Goal: Task Accomplishment & Management: Complete application form

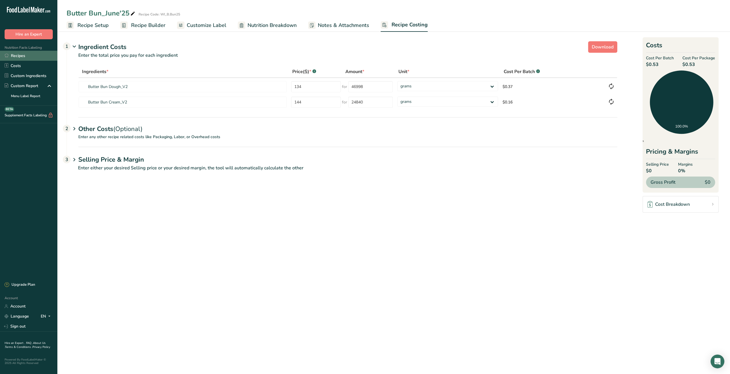
click at [28, 58] on link "Recipes" at bounding box center [28, 56] width 57 height 10
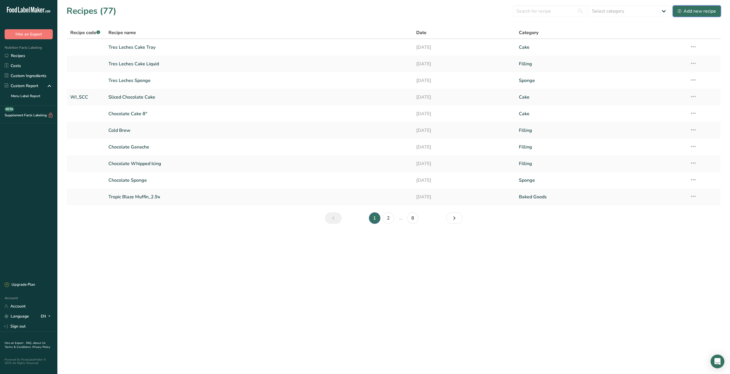
click at [684, 14] on div "Add new recipe" at bounding box center [696, 11] width 38 height 7
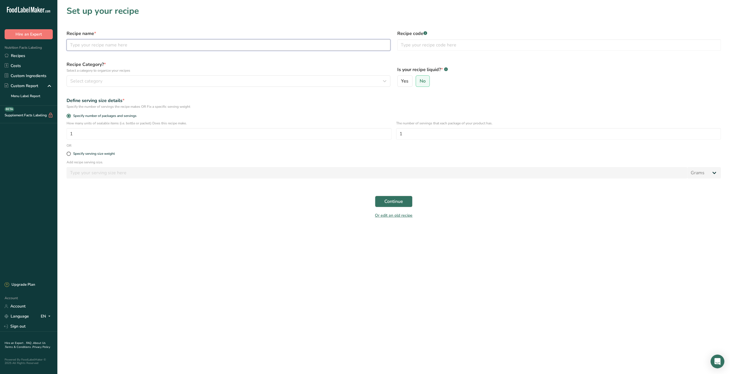
click at [268, 45] on input "text" at bounding box center [229, 44] width 324 height 11
type input "Chocolate Chip Cookie_John"
click at [310, 83] on div "Select category" at bounding box center [226, 81] width 313 height 7
click at [106, 175] on div "Snacks" at bounding box center [138, 174] width 143 height 11
click at [305, 81] on div "Snacks" at bounding box center [226, 81] width 313 height 7
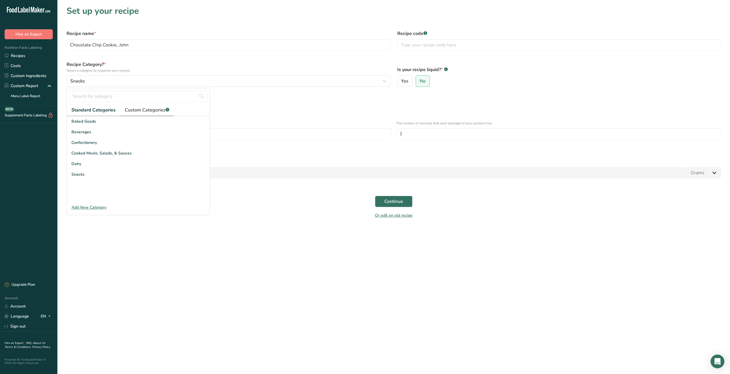
click at [158, 108] on span "Custom Categories .a-a{fill:#347362;}.b-a{fill:#fff;}" at bounding box center [147, 110] width 44 height 7
click at [95, 109] on span "Standard Categories" at bounding box center [93, 110] width 44 height 7
click at [116, 143] on div "Confectionery" at bounding box center [138, 142] width 143 height 11
click at [389, 202] on span "Continue" at bounding box center [393, 201] width 19 height 7
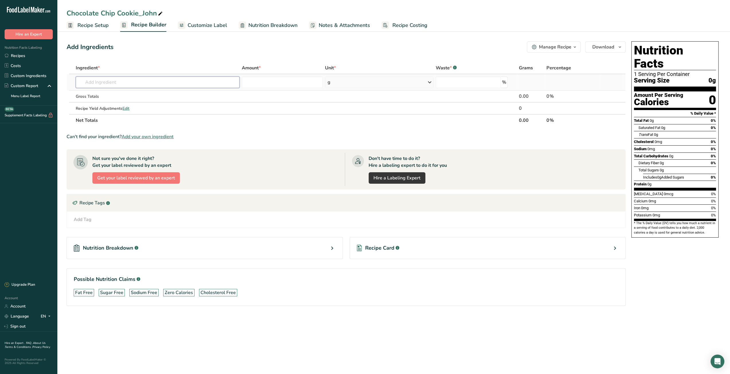
click at [135, 87] on input "text" at bounding box center [158, 82] width 164 height 11
type input "Butter"
click at [143, 102] on div "1145 Butter, without salt" at bounding box center [152, 103] width 145 height 6
type input "Butter, without salt"
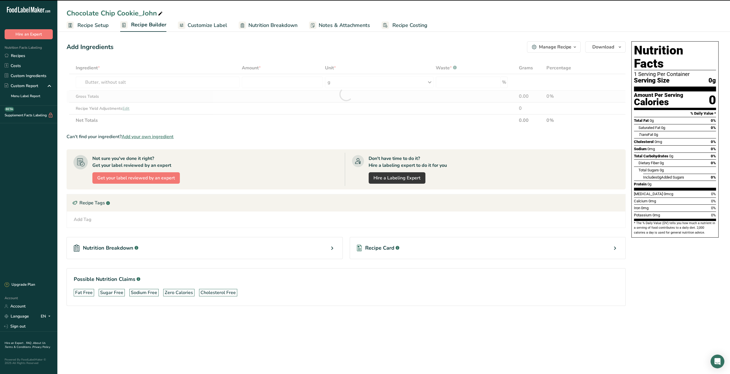
type input "0"
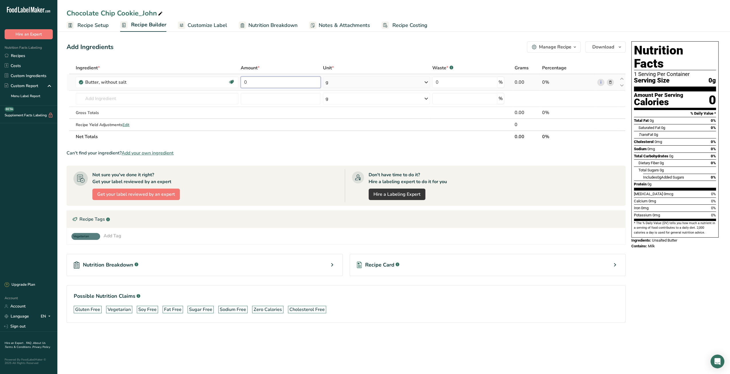
drag, startPoint x: 247, startPoint y: 82, endPoint x: 241, endPoint y: 82, distance: 6.6
click at [241, 82] on input "0" at bounding box center [281, 82] width 80 height 11
type input "1519"
click at [159, 98] on div "Ingredient * Amount * Unit * Waste * .a-a{fill:#347362;}.b-a{fill:#fff;} Grams …" at bounding box center [346, 102] width 559 height 81
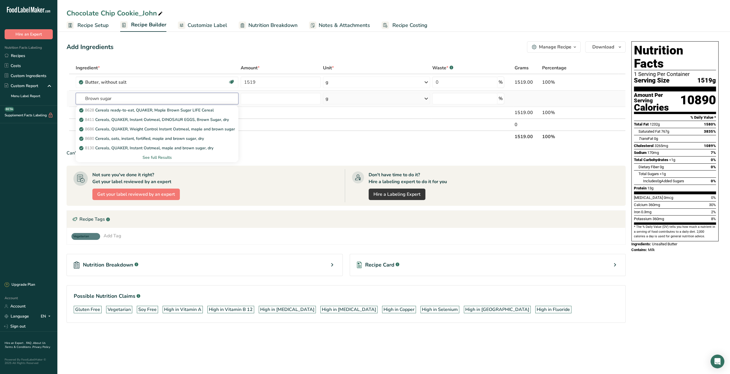
drag, startPoint x: 134, startPoint y: 98, endPoint x: 86, endPoint y: 95, distance: 47.7
click at [86, 95] on input "Brown sugar" at bounding box center [157, 98] width 163 height 11
type input "gugar"
click at [154, 157] on div "See full Results" at bounding box center [156, 158] width 153 height 6
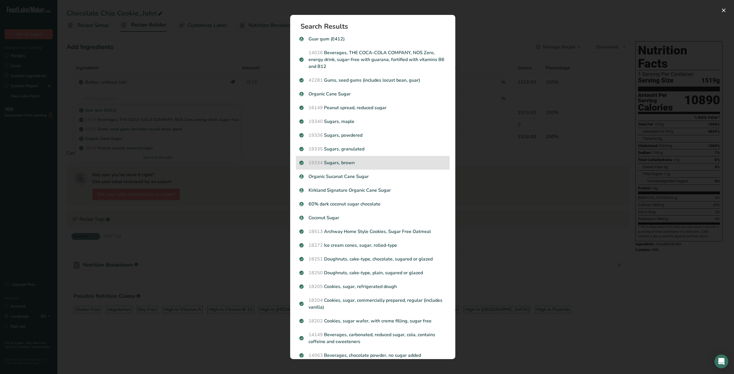
click at [383, 164] on p "19334 Sugars, brown" at bounding box center [372, 162] width 147 height 7
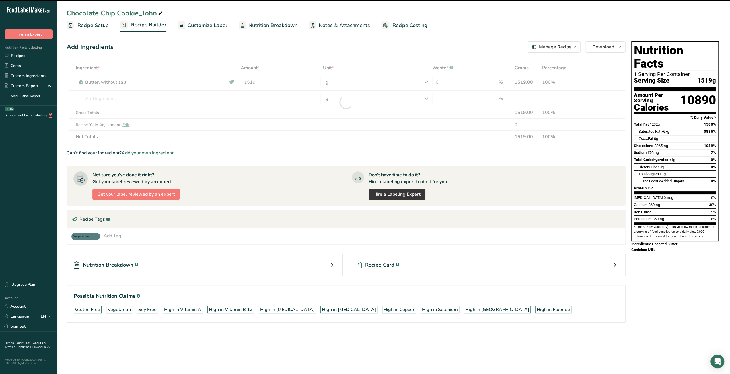
type input "0"
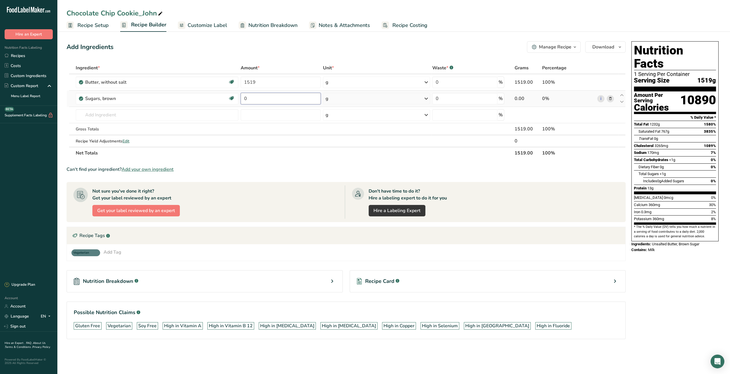
drag, startPoint x: 249, startPoint y: 97, endPoint x: 239, endPoint y: 98, distance: 10.3
click at [239, 98] on tr "Sugars, brown Dairy free Gluten free Vegan Vegetarian Soy free 0 g Portions 1 t…" at bounding box center [346, 99] width 558 height 16
type input "1338"
click at [172, 116] on div "Ingredient * Amount * Unit * Waste * .a-a{fill:#347362;}.b-a{fill:#fff;} Grams …" at bounding box center [346, 110] width 559 height 97
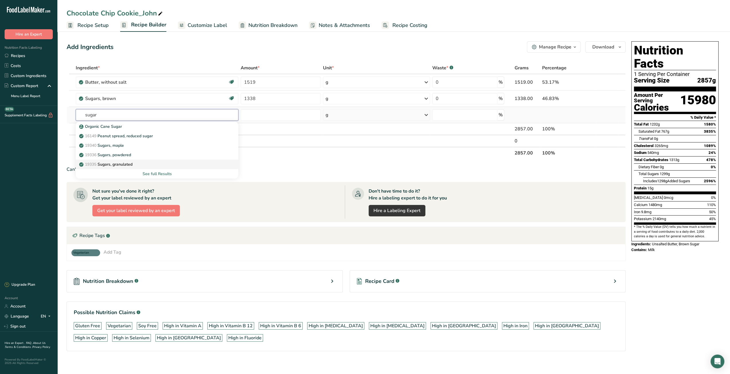
type input "sugar"
click at [119, 166] on p "19335 Sugars, granulated" at bounding box center [106, 164] width 52 height 6
type input "Sugars, granulated"
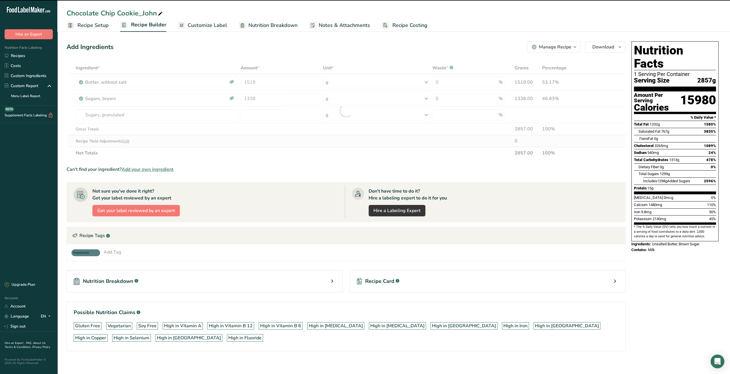
type input "0"
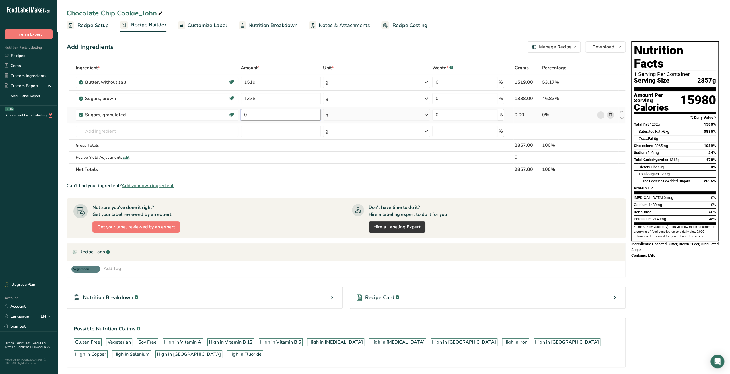
drag, startPoint x: 246, startPoint y: 116, endPoint x: 241, endPoint y: 116, distance: 5.2
click at [241, 116] on input "0" at bounding box center [281, 114] width 80 height 11
type input "669"
click at [184, 130] on div "Ingredient * Amount * Unit * Waste * .a-a{fill:#347362;}.b-a{fill:#fff;} Grams …" at bounding box center [346, 119] width 559 height 114
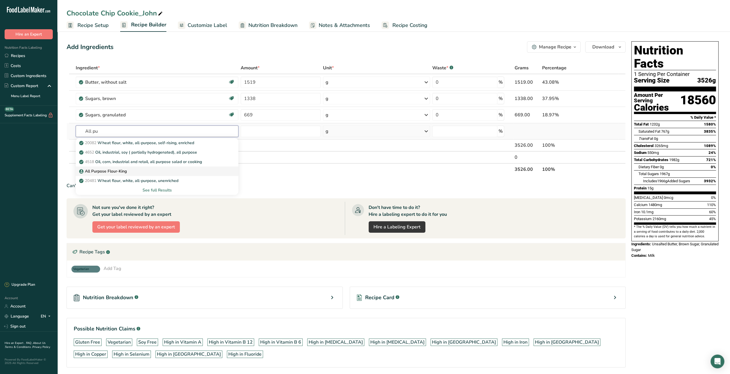
type input "All pu"
click at [155, 171] on div "All Purpose Flour-King" at bounding box center [152, 171] width 144 height 6
type input "All Purpose Flour-King"
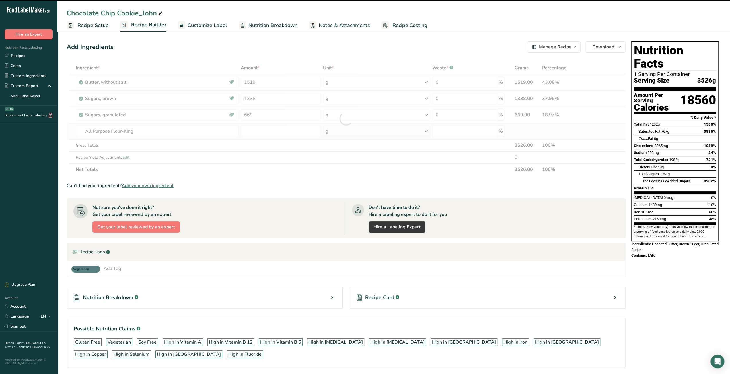
type input "0"
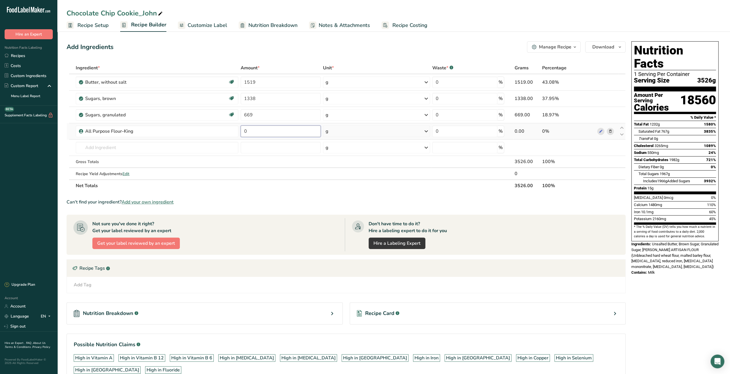
drag, startPoint x: 246, startPoint y: 132, endPoint x: 241, endPoint y: 131, distance: 4.9
click at [241, 132] on input "0" at bounding box center [281, 131] width 80 height 11
type input "2308"
click at [197, 149] on div "Ingredient * Amount * Unit * Waste * .a-a{fill:#347362;}.b-a{fill:#fff;} Grams …" at bounding box center [346, 127] width 559 height 130
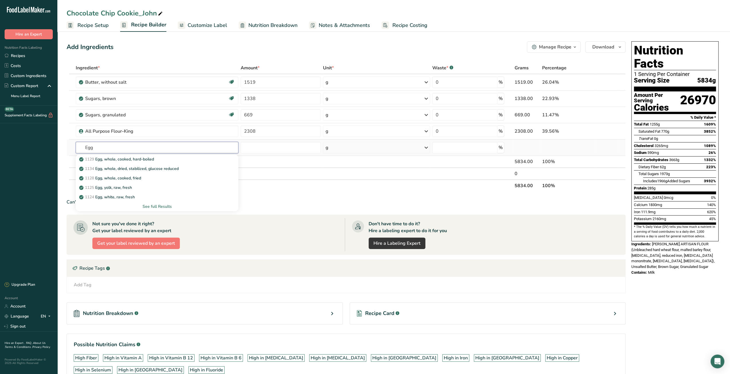
type input "Egg"
click at [170, 206] on div "See full Results" at bounding box center [156, 207] width 153 height 6
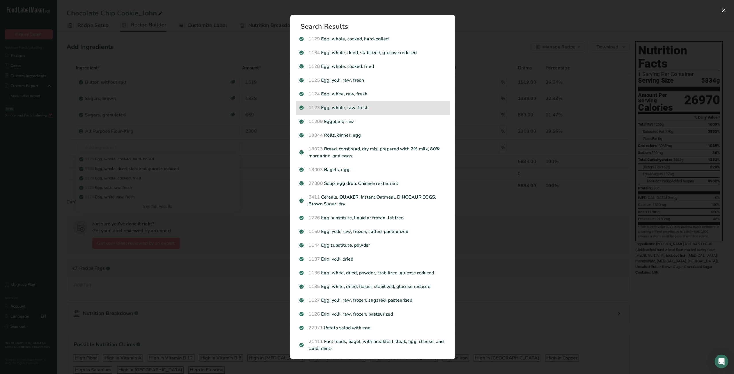
click at [350, 110] on p "1123 Egg, whole, raw, fresh" at bounding box center [372, 107] width 147 height 7
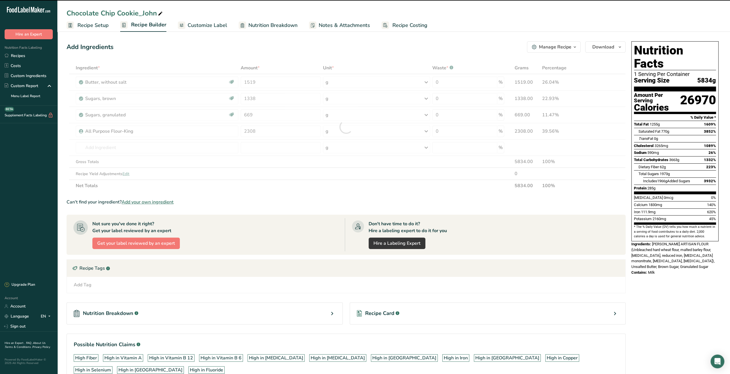
type input "0"
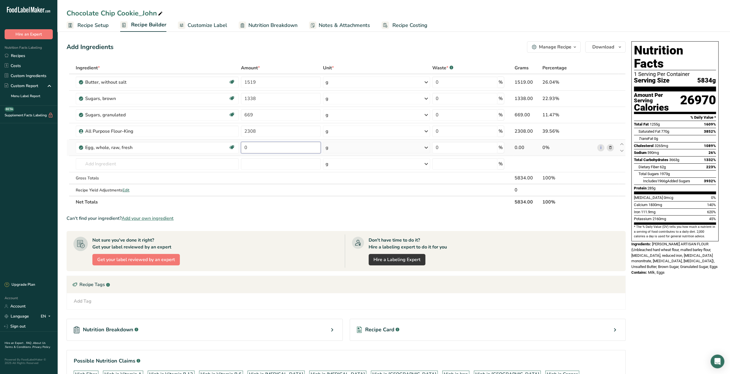
drag, startPoint x: 260, startPoint y: 147, endPoint x: 242, endPoint y: 148, distance: 18.1
click at [242, 148] on input "0" at bounding box center [281, 147] width 80 height 11
type input "669"
click at [155, 163] on div "Ingredient * Amount * Unit * Waste * .a-a{fill:#347362;}.b-a{fill:#fff;} Grams …" at bounding box center [346, 135] width 559 height 146
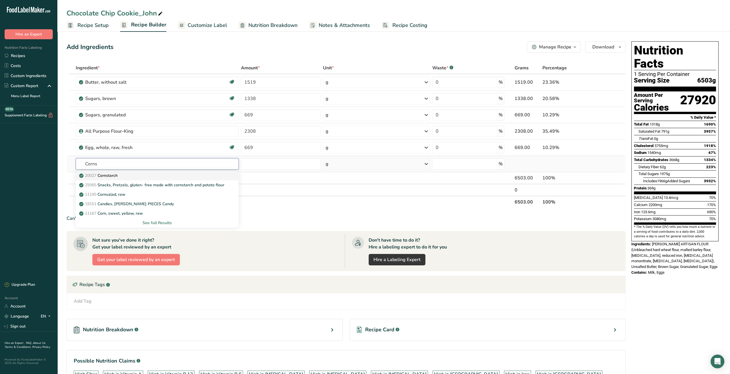
type input "Corns"
click at [156, 177] on div "20027 Cornstarch" at bounding box center [152, 176] width 144 height 6
type input "Cornstarch"
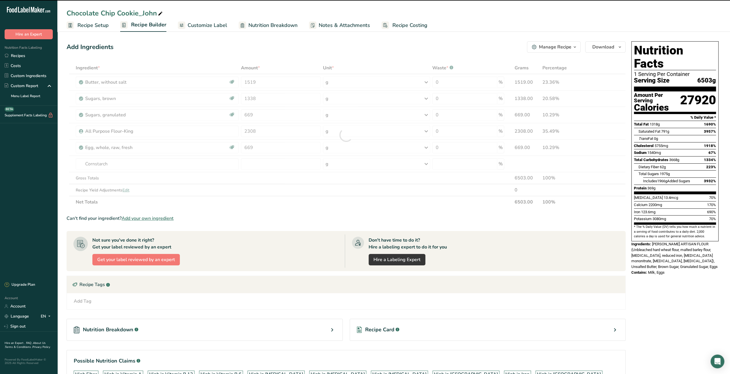
type input "0"
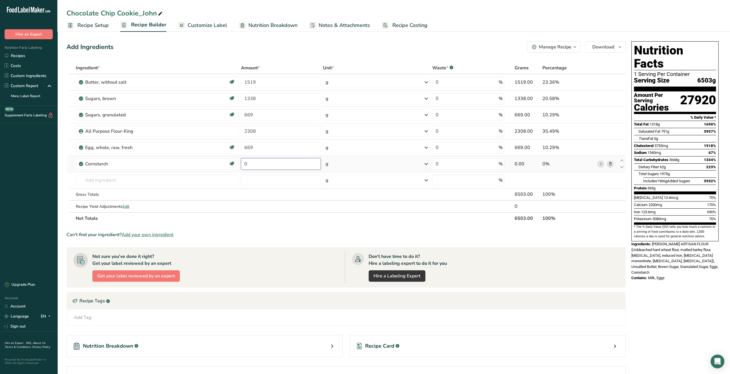
click at [245, 165] on input "0" at bounding box center [281, 163] width 80 height 11
drag, startPoint x: 245, startPoint y: 165, endPoint x: 242, endPoint y: 165, distance: 3.2
click at [242, 165] on input "0" at bounding box center [281, 163] width 80 height 11
type input "127"
click at [232, 182] on div "Ingredient * Amount * Unit * Waste * .a-a{fill:#347362;}.b-a{fill:#fff;} Grams …" at bounding box center [346, 143] width 559 height 163
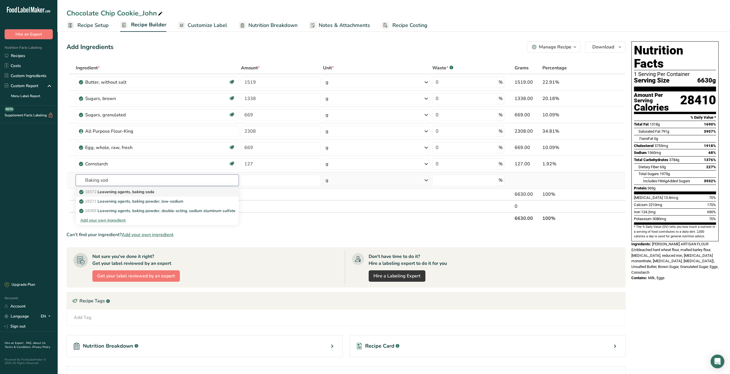
type input "Baking sod"
click at [215, 192] on div "18372 Leavening agents, baking soda" at bounding box center [152, 192] width 144 height 6
type input "Leavening agents, baking soda"
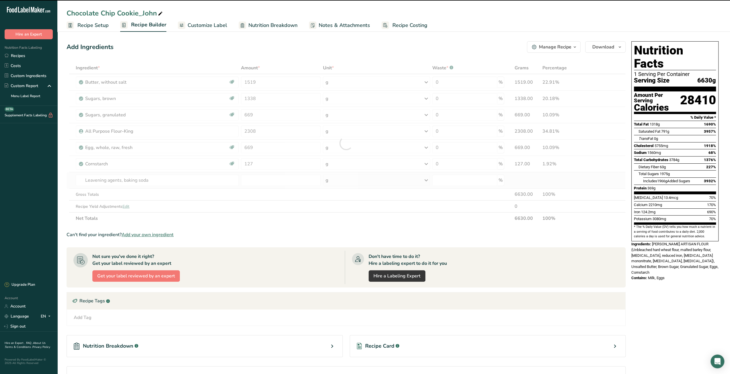
type input "0"
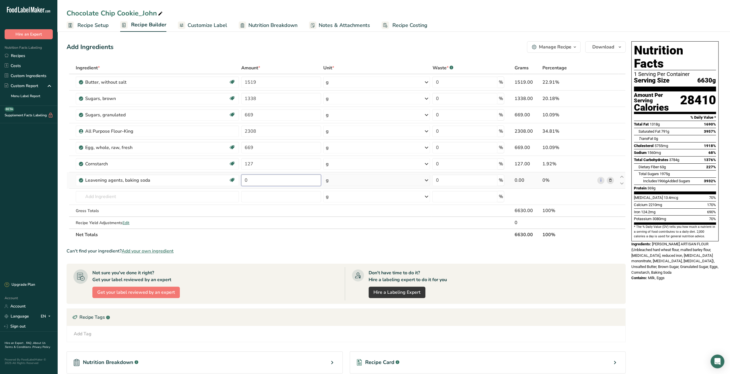
click at [240, 180] on td "0" at bounding box center [281, 180] width 82 height 16
type input "20"
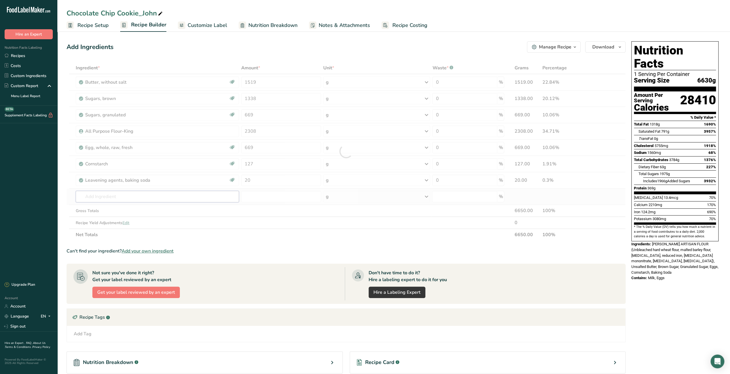
click at [180, 195] on div "Ingredient * Amount * Unit * Waste * .a-a{fill:#347362;}.b-a{fill:#fff;} Grams …" at bounding box center [346, 151] width 559 height 179
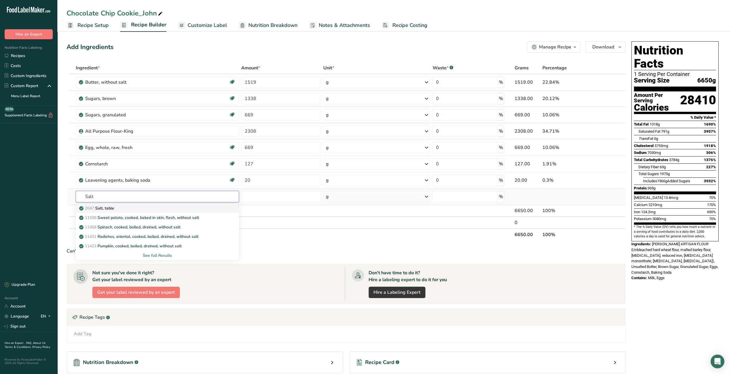
type input "Salt"
click at [183, 207] on div "2047 Salt, table" at bounding box center [152, 208] width 145 height 6
type input "Salt, table"
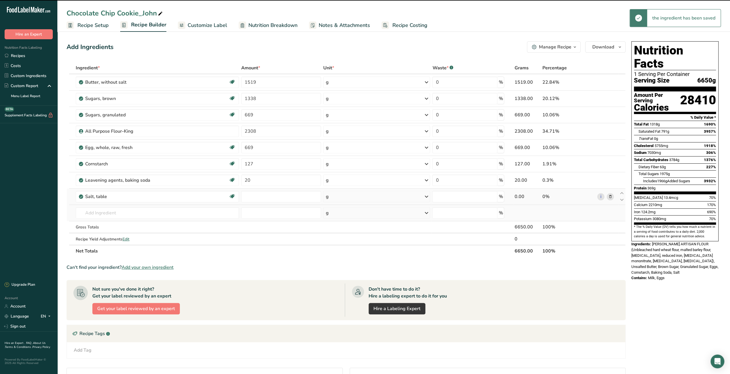
type input "0"
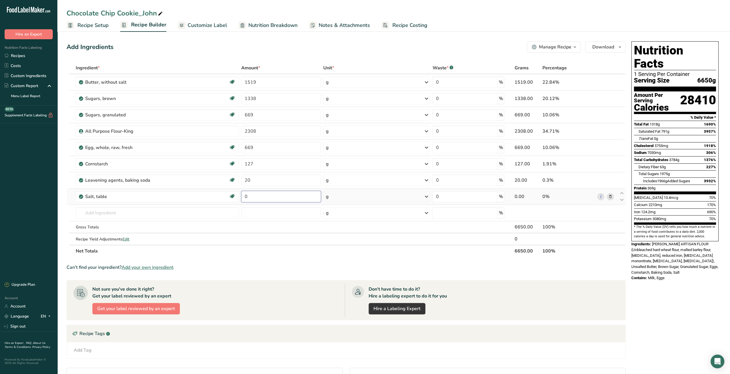
drag, startPoint x: 250, startPoint y: 198, endPoint x: 245, endPoint y: 198, distance: 4.9
click at [245, 198] on input "0" at bounding box center [281, 196] width 80 height 11
type input "20"
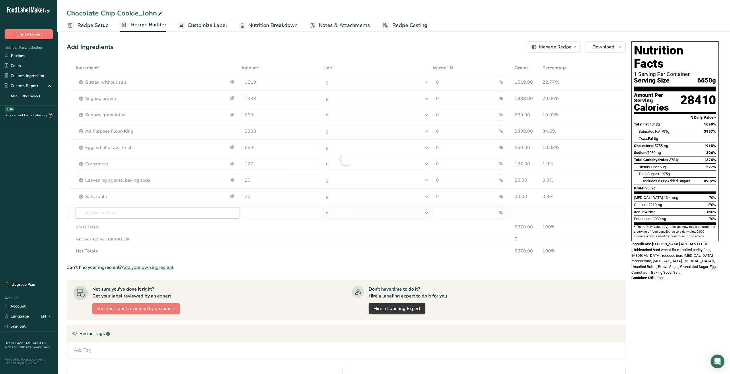
click at [151, 209] on div "Ingredient * Amount * Unit * Waste * .a-a{fill:#347362;}.b-a{fill:#fff;} Grams …" at bounding box center [346, 159] width 559 height 195
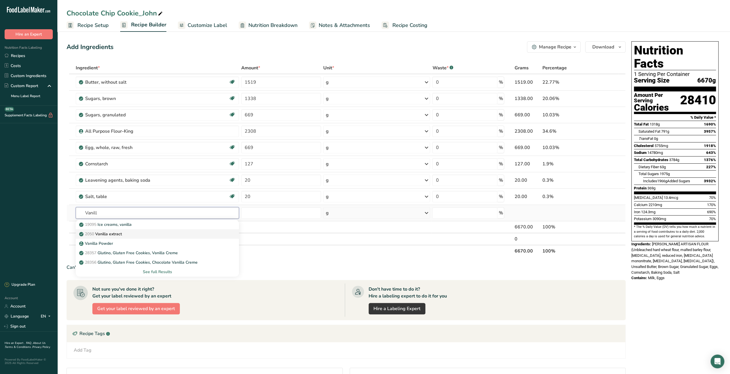
type input "Vanill"
click at [136, 231] on div "2050 Vanilla extract" at bounding box center [152, 234] width 145 height 6
type input "Vanilla extract"
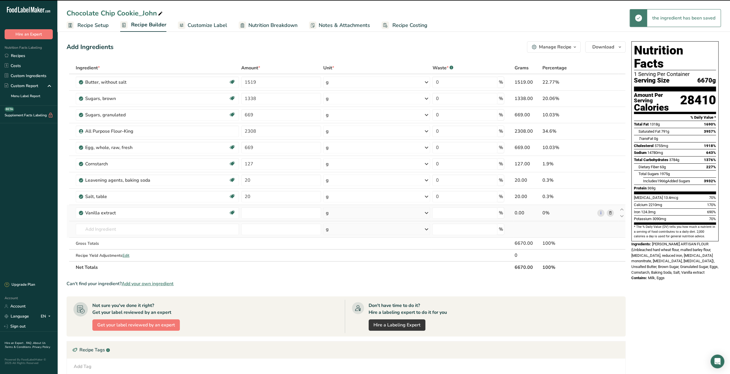
type input "0"
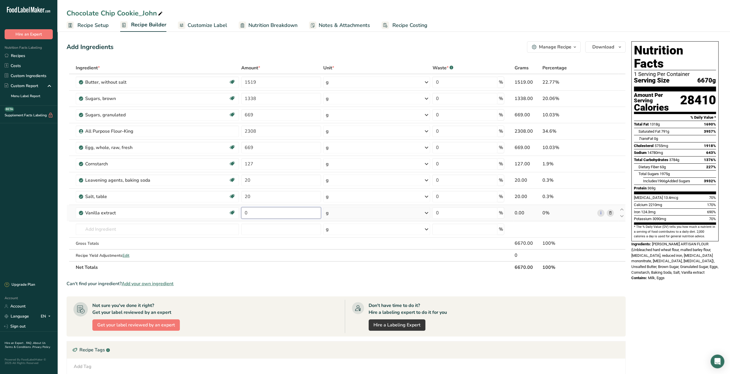
drag, startPoint x: 251, startPoint y: 214, endPoint x: 244, endPoint y: 213, distance: 7.2
click at [244, 213] on input "0" at bounding box center [281, 212] width 80 height 11
type input "54"
click at [199, 230] on div "Ingredient * Amount * Unit * Waste * .a-a{fill:#347362;}.b-a{fill:#fff;} Grams …" at bounding box center [346, 168] width 559 height 212
type input "Chocolate"
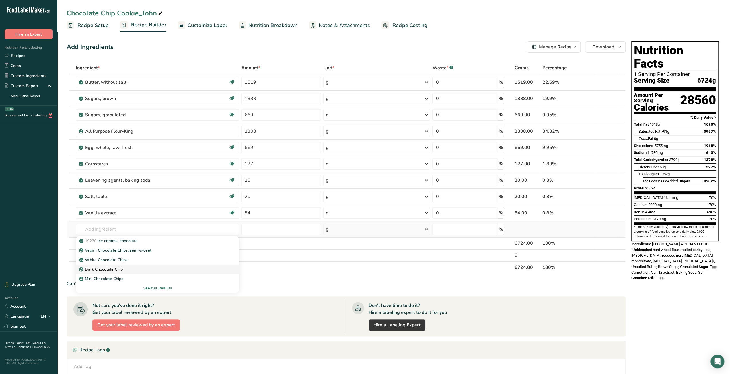
click at [137, 266] on div "Dark Chocolate Chip" at bounding box center [152, 269] width 145 height 6
type input "Dark Chocolate Chip"
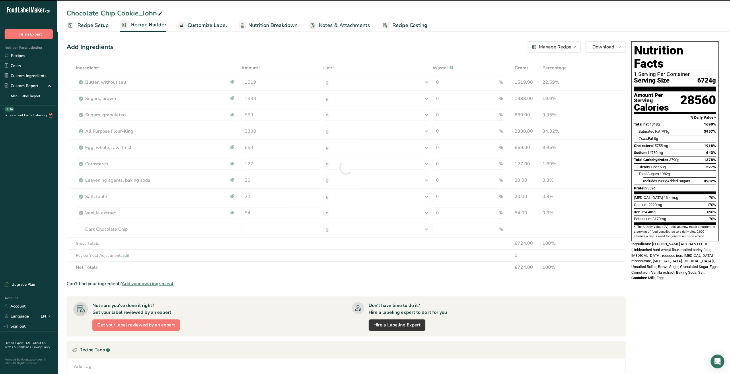
type input "0"
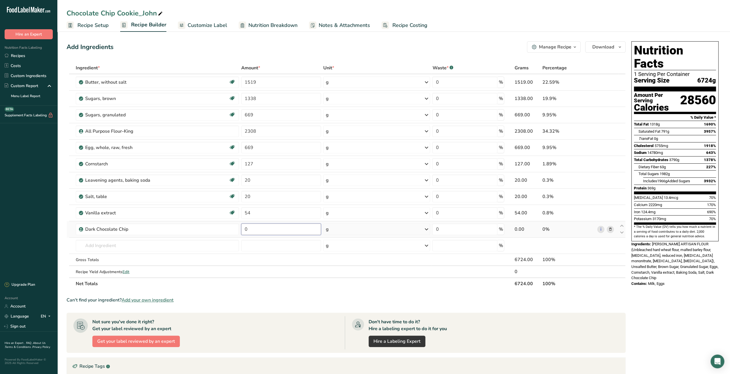
drag, startPoint x: 247, startPoint y: 229, endPoint x: 239, endPoint y: 230, distance: 7.5
click at [239, 230] on tr "Dark Chocolate Chip 0 g Weight Units g kg mg See more Volume Units l Volume uni…" at bounding box center [346, 229] width 558 height 16
type input "2275"
click at [491, 301] on div "Can't find your ingredient? Add your own ingredient" at bounding box center [346, 300] width 559 height 7
click at [89, 30] on link "Recipe Setup" at bounding box center [88, 25] width 42 height 13
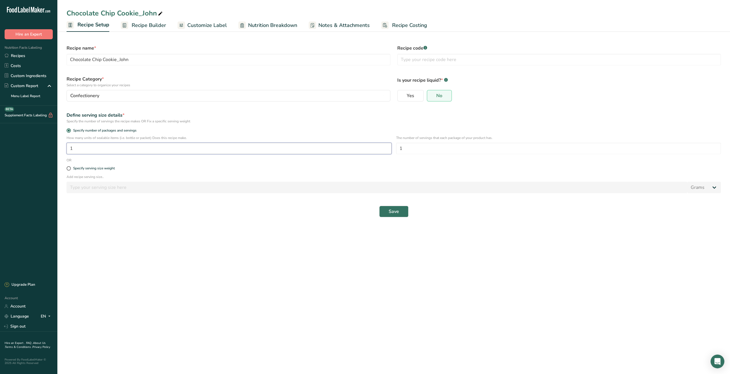
drag, startPoint x: 77, startPoint y: 149, endPoint x: 66, endPoint y: 149, distance: 10.9
click at [66, 149] on div "How many units of sealable items (i.e. bottle or packet) Does this recipe make.…" at bounding box center [393, 146] width 661 height 22
type input "50"
click at [159, 253] on main "Chocolate Chip Cookie_John Recipe Setup Recipe Builder Customize Label Nutritio…" at bounding box center [365, 187] width 730 height 374
click at [394, 210] on span "Save" at bounding box center [394, 211] width 10 height 7
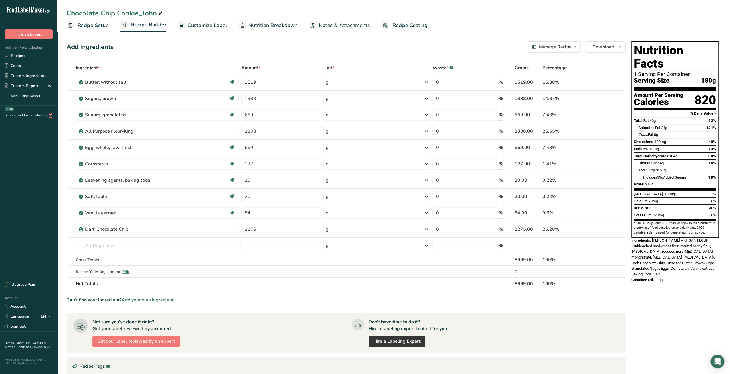
click at [410, 28] on span "Recipe Costing" at bounding box center [409, 26] width 35 height 8
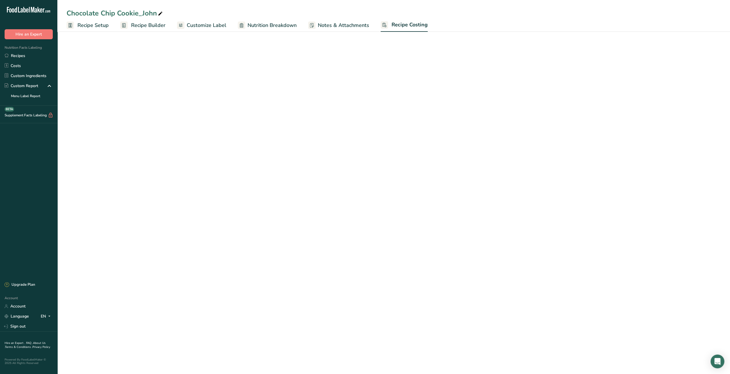
select select "12"
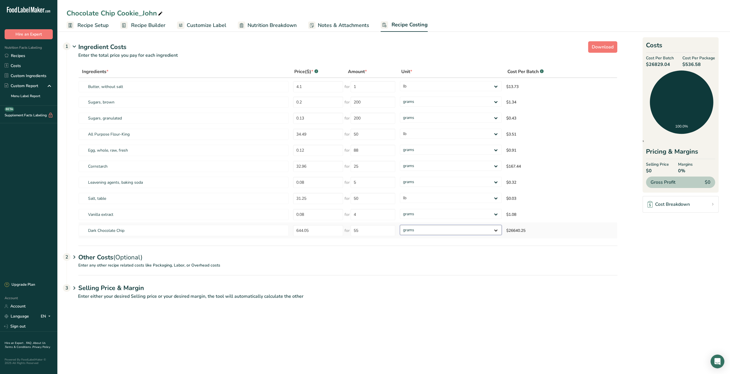
click at [422, 231] on select "grams kg mg mcg lb oz" at bounding box center [451, 230] width 102 height 10
select select "12"
click at [400, 225] on select "grams kg mg mcg lb oz" at bounding box center [451, 230] width 102 height 10
click at [419, 167] on select "grams kg mg mcg lb oz" at bounding box center [447, 166] width 101 height 10
select select "12"
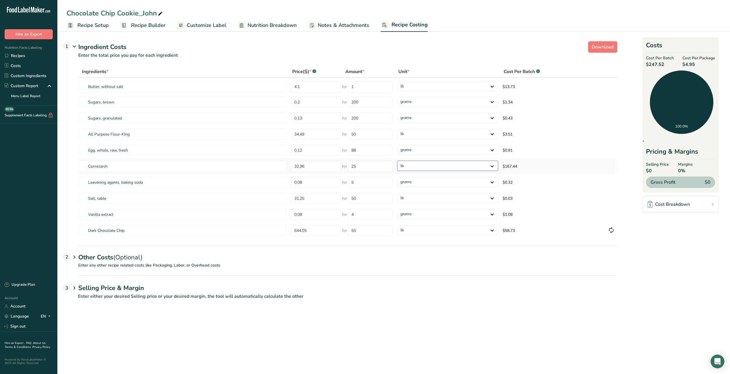
click at [397, 161] on select "grams kg mg mcg lb oz" at bounding box center [447, 166] width 101 height 10
click at [423, 260] on div "Other Costs (Optional) 2" at bounding box center [347, 254] width 539 height 17
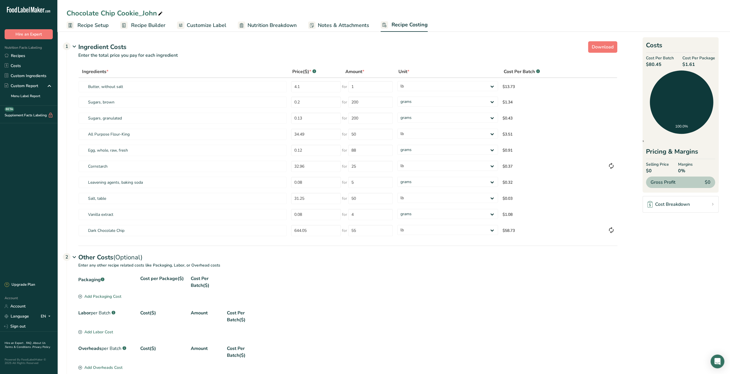
click at [100, 28] on span "Recipe Setup" at bounding box center [92, 26] width 31 height 8
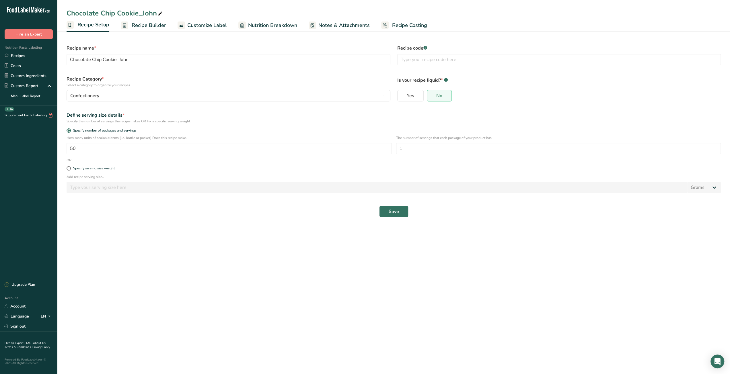
click at [144, 26] on span "Recipe Builder" at bounding box center [149, 26] width 34 height 8
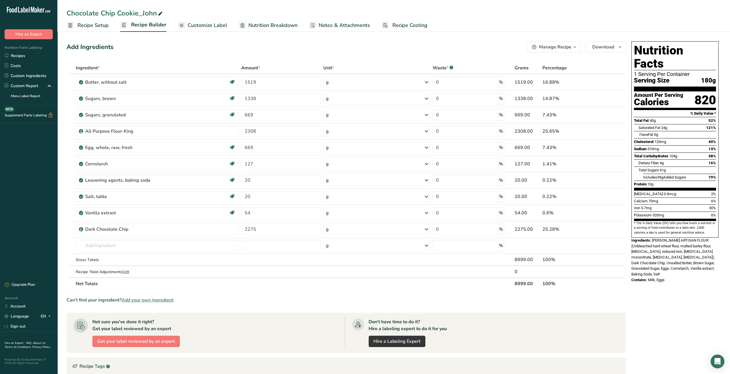
click at [103, 27] on span "Recipe Setup" at bounding box center [92, 26] width 31 height 8
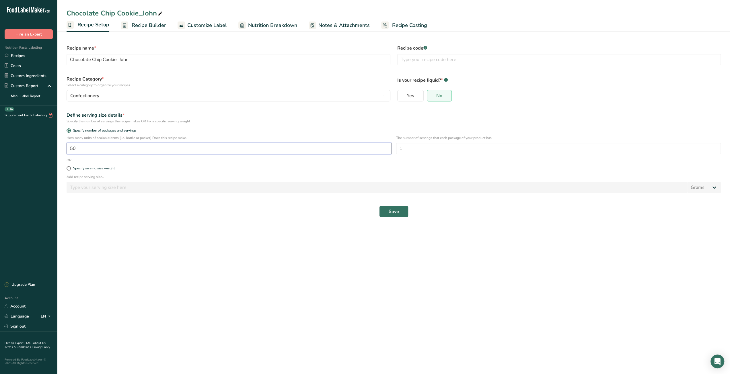
drag, startPoint x: 84, startPoint y: 150, endPoint x: 67, endPoint y: 150, distance: 16.3
click at [67, 150] on input "50" at bounding box center [229, 148] width 325 height 11
type input "90"
click at [387, 211] on button "Save" at bounding box center [393, 211] width 29 height 11
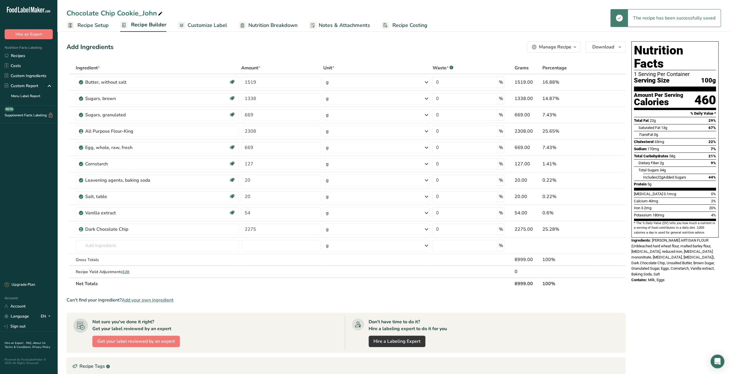
click at [405, 26] on span "Recipe Costing" at bounding box center [409, 26] width 35 height 8
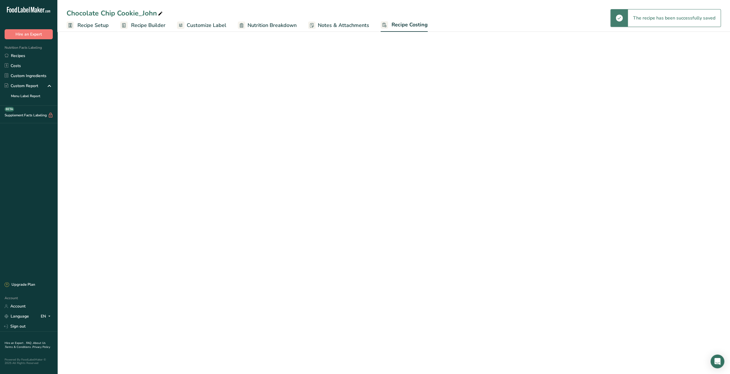
select select "12"
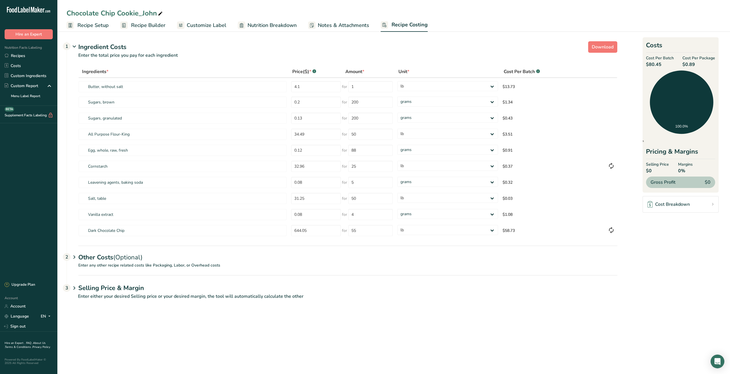
click at [100, 26] on span "Recipe Setup" at bounding box center [92, 26] width 31 height 8
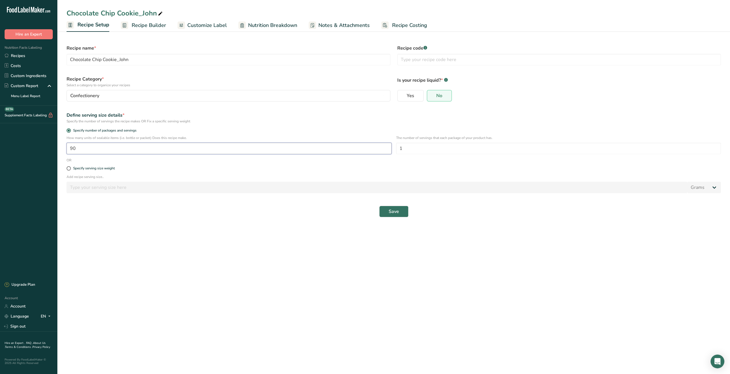
drag, startPoint x: 73, startPoint y: 150, endPoint x: 59, endPoint y: 150, distance: 14.1
click at [59, 150] on section "Recipe name * Chocolate Chip Cookie_John Recipe code .a-a{fill:#347362;}.b-a{fi…" at bounding box center [393, 128] width 672 height 197
type input "178"
click at [392, 214] on span "Save" at bounding box center [394, 211] width 10 height 7
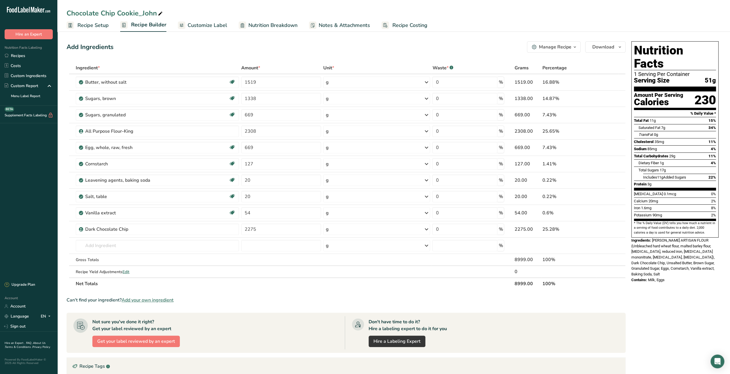
click at [404, 25] on span "Recipe Costing" at bounding box center [409, 26] width 35 height 8
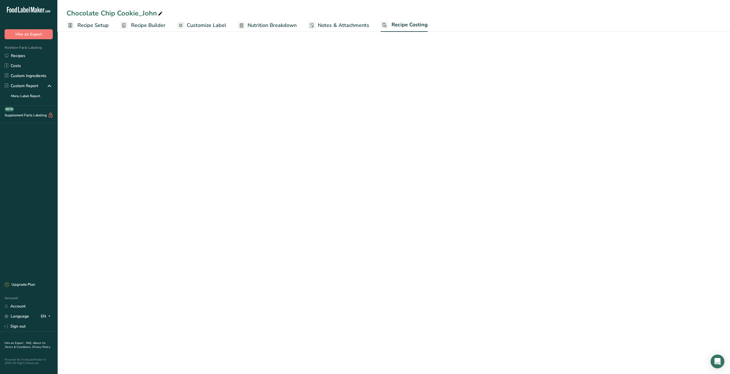
select select "12"
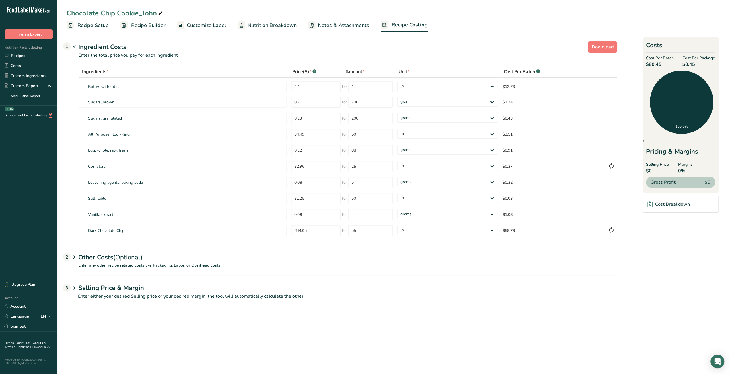
click at [103, 27] on span "Recipe Setup" at bounding box center [92, 26] width 31 height 8
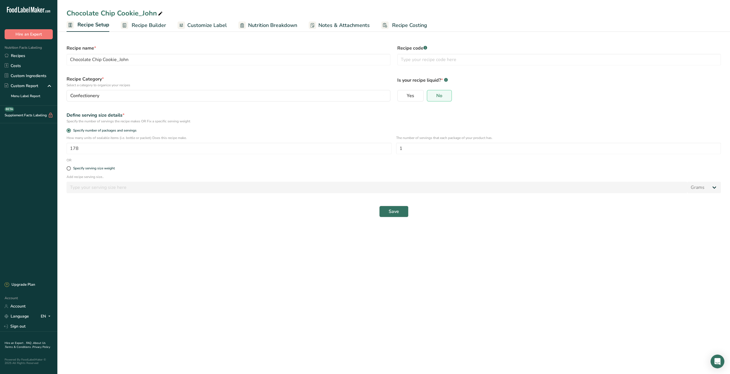
click at [156, 25] on span "Recipe Builder" at bounding box center [149, 26] width 34 height 8
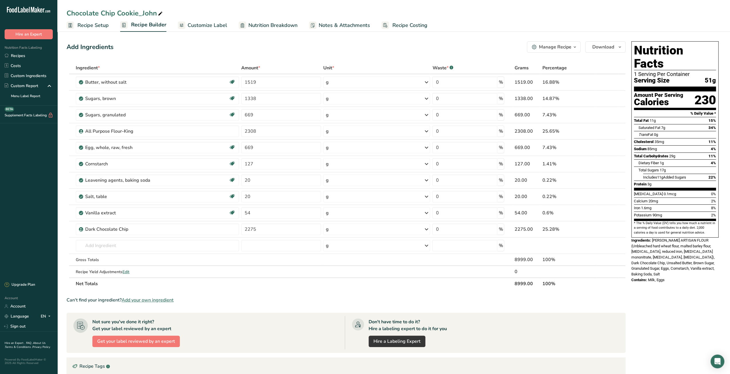
click at [408, 28] on span "Recipe Costing" at bounding box center [409, 26] width 35 height 8
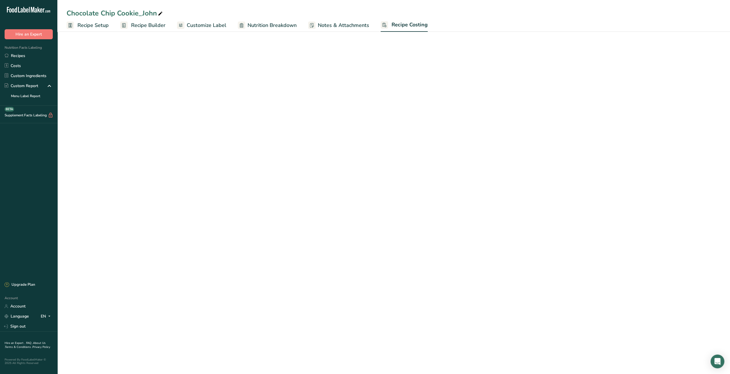
select select "12"
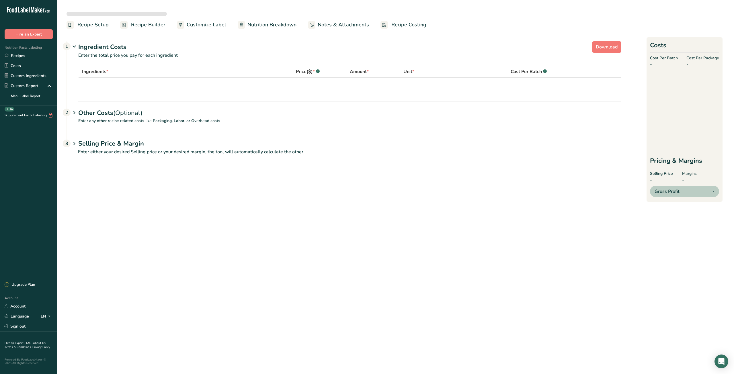
select select "12"
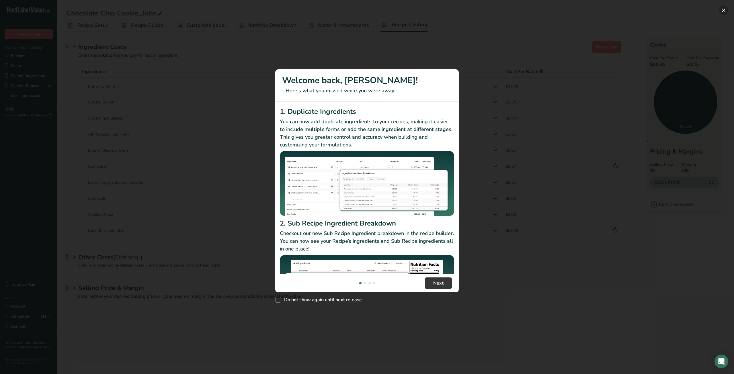
click at [724, 11] on button "New Features" at bounding box center [723, 10] width 9 height 9
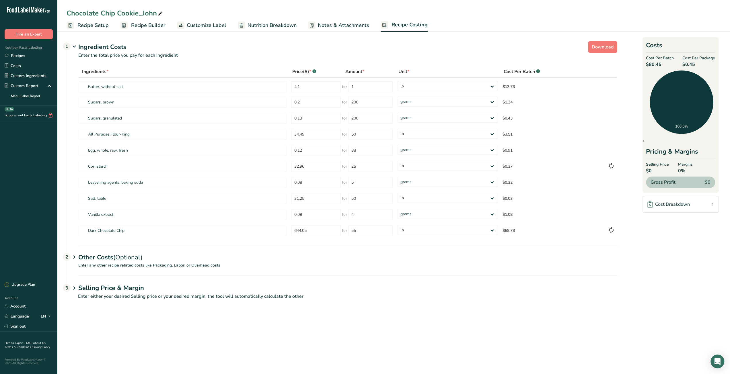
click at [98, 23] on span "Recipe Setup" at bounding box center [92, 26] width 31 height 8
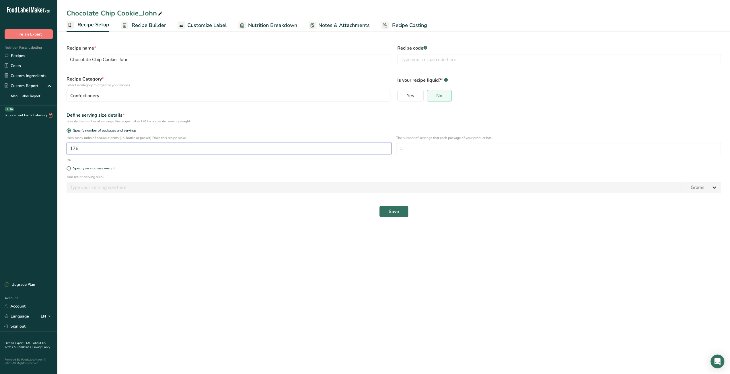
drag, startPoint x: 86, startPoint y: 150, endPoint x: 57, endPoint y: 148, distance: 28.7
click at [57, 148] on section "Recipe name * Chocolate Chip Cookie_John Recipe code .a-a{fill:#347362;}.b-a{fi…" at bounding box center [393, 128] width 672 height 197
type input "50"
click at [389, 214] on span "Save" at bounding box center [394, 211] width 10 height 7
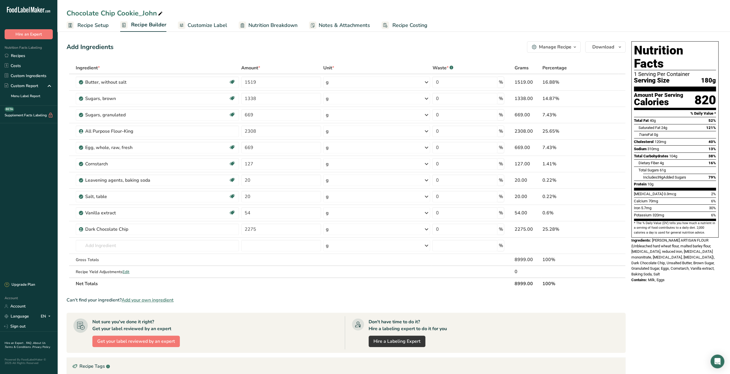
click at [411, 27] on span "Recipe Costing" at bounding box center [409, 26] width 35 height 8
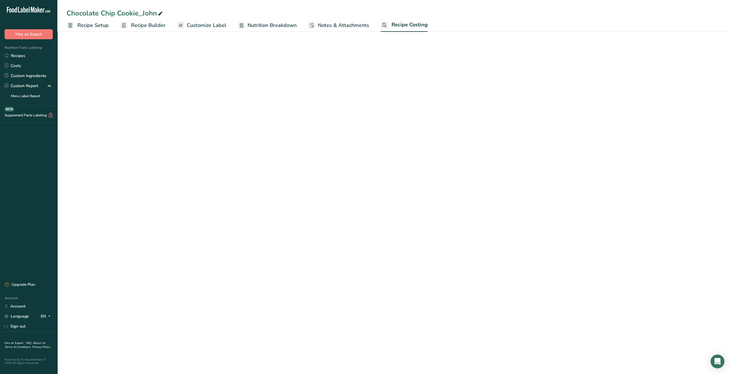
select select "12"
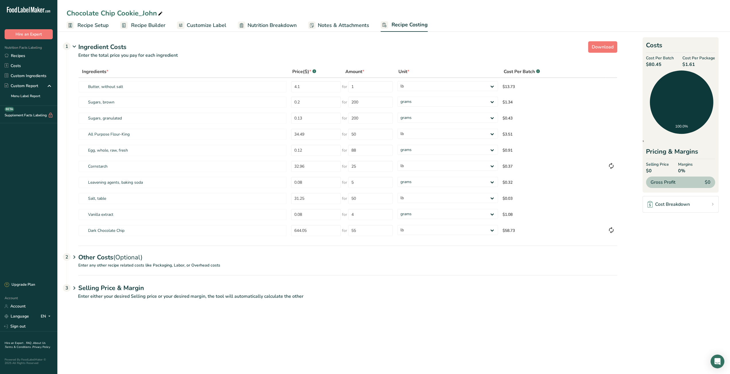
click at [98, 26] on span "Recipe Setup" at bounding box center [92, 26] width 31 height 8
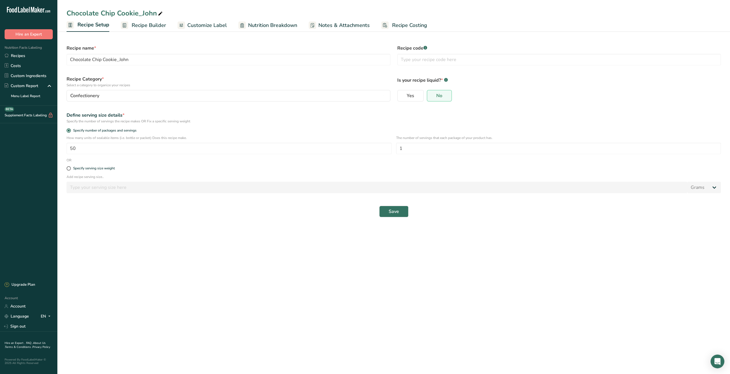
click at [141, 27] on span "Recipe Builder" at bounding box center [149, 26] width 34 height 8
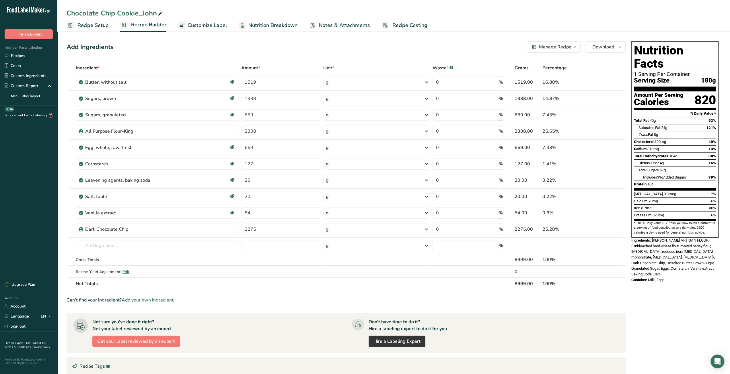
click at [398, 27] on span "Recipe Costing" at bounding box center [409, 26] width 35 height 8
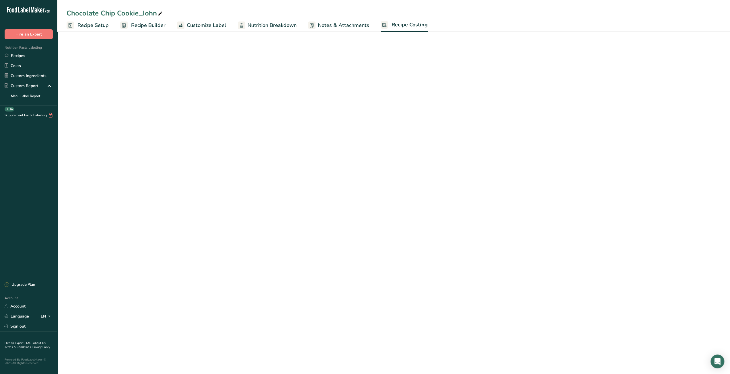
select select "12"
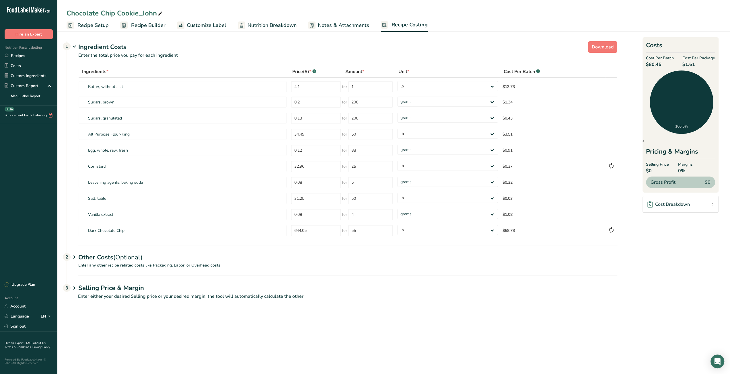
drag, startPoint x: 685, startPoint y: 65, endPoint x: 700, endPoint y: 64, distance: 15.2
click at [700, 64] on span "$1.61" at bounding box center [698, 64] width 33 height 7
drag, startPoint x: 648, startPoint y: 66, endPoint x: 661, endPoint y: 64, distance: 13.8
click at [661, 64] on span "$80.45" at bounding box center [660, 64] width 28 height 7
click at [654, 302] on section "Download Ingredient Costs 1 Enter the total price you pay for each ingredient I…" at bounding box center [394, 173] width 654 height 268
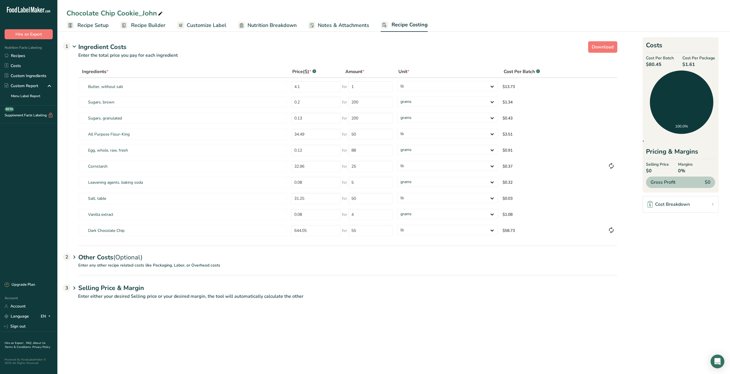
drag, startPoint x: 648, startPoint y: 64, endPoint x: 660, endPoint y: 64, distance: 12.6
click at [660, 64] on span "$80.45" at bounding box center [660, 64] width 28 height 7
drag, startPoint x: 504, startPoint y: 230, endPoint x: 514, endPoint y: 230, distance: 10.6
click at [514, 230] on td "$58.73" at bounding box center [552, 231] width 105 height 16
click at [516, 311] on section "Download Ingredient Costs 1 Enter the total price you pay for each ingredient I…" at bounding box center [393, 173] width 672 height 286
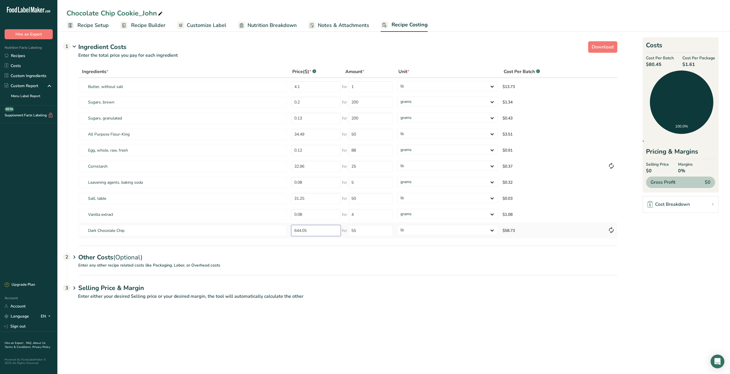
drag, startPoint x: 294, startPoint y: 233, endPoint x: 305, endPoint y: 233, distance: 11.2
click at [305, 233] on input "644.05" at bounding box center [316, 230] width 50 height 11
drag, startPoint x: 506, startPoint y: 230, endPoint x: 517, endPoint y: 230, distance: 11.2
click at [517, 230] on td "$58.73" at bounding box center [552, 231] width 105 height 16
click at [516, 313] on section "Download Ingredient Costs 1 Enter the total price you pay for each ingredient I…" at bounding box center [393, 173] width 672 height 286
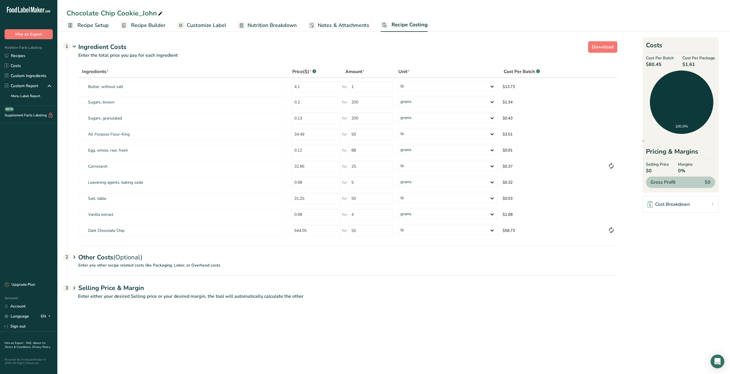
click at [143, 28] on span "Recipe Builder" at bounding box center [148, 26] width 34 height 8
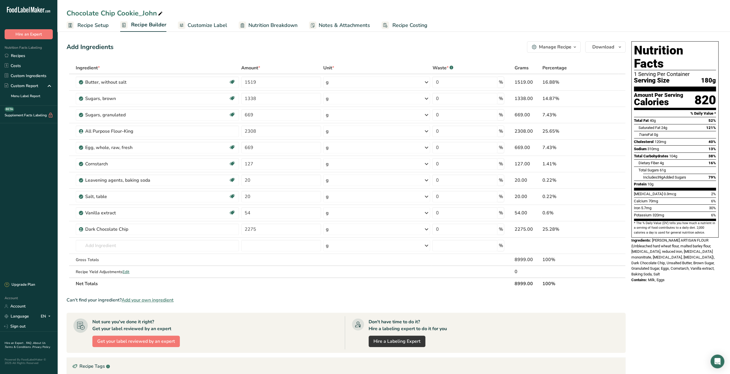
click at [533, 16] on div "Chocolate Chip Cookie_John" at bounding box center [393, 13] width 672 height 10
click at [295, 289] on section "Ingredient * Amount * Unit * Waste * .a-a{fill:#347362;}.b-a{fill:#fff;} Grams …" at bounding box center [346, 270] width 559 height 417
click at [336, 297] on div "Can't find your ingredient? Add your own ingredient" at bounding box center [346, 300] width 559 height 7
click at [90, 26] on span "Recipe Setup" at bounding box center [92, 26] width 31 height 8
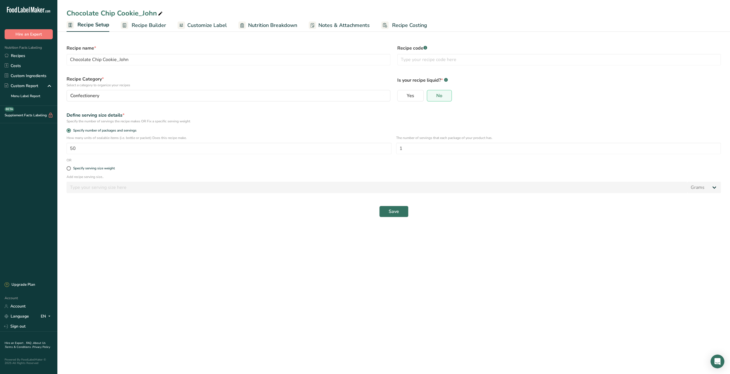
click at [149, 27] on span "Recipe Builder" at bounding box center [149, 26] width 34 height 8
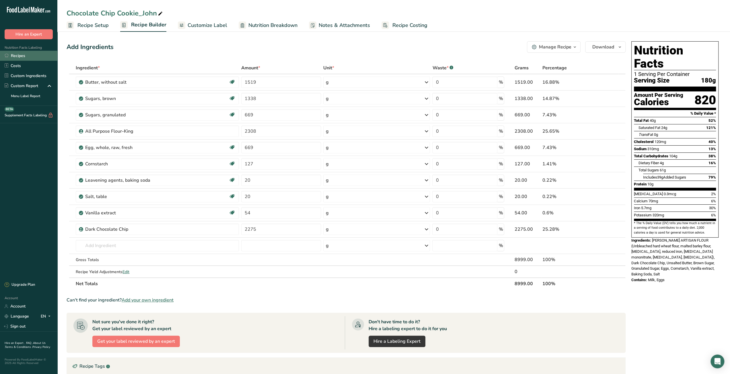
click at [24, 58] on link "Recipes" at bounding box center [28, 56] width 57 height 10
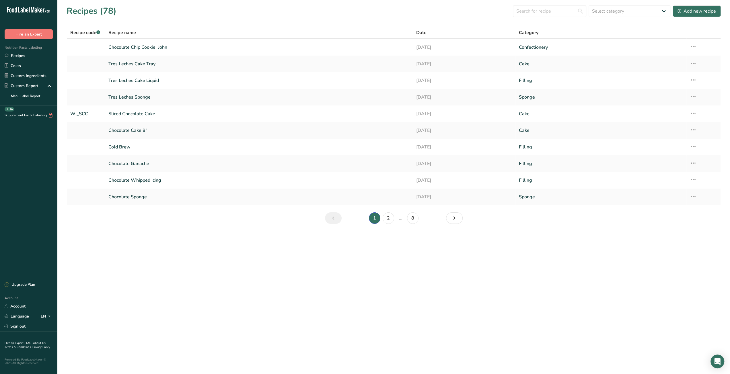
click at [209, 262] on main "Recipes (78) Select category All Baked Goods Beverages Cake Confectionery Cooke…" at bounding box center [365, 187] width 730 height 374
click at [145, 98] on link "Tres Leches Sponge" at bounding box center [258, 97] width 301 height 12
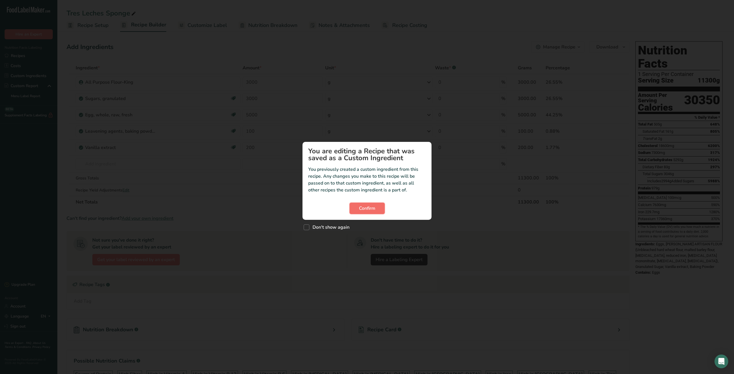
click at [365, 212] on button "Confirm" at bounding box center [367, 208] width 35 height 11
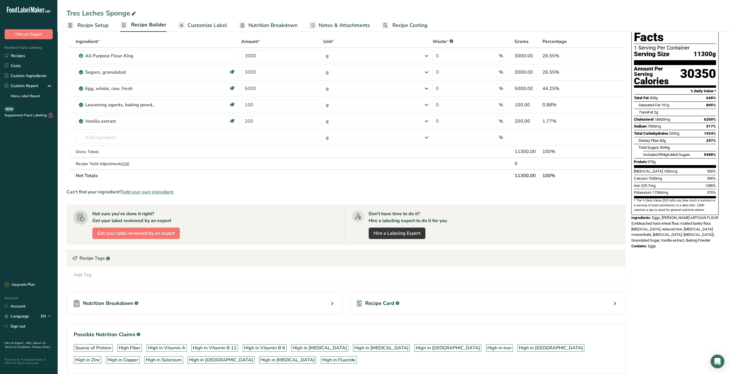
scroll to position [51, 0]
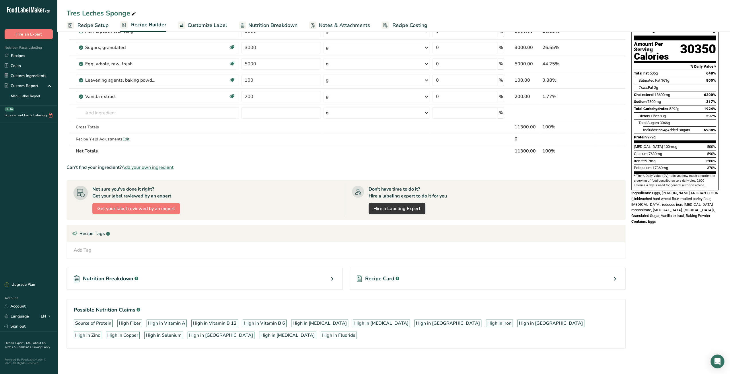
click at [389, 279] on span "Recipe Card" at bounding box center [379, 279] width 29 height 8
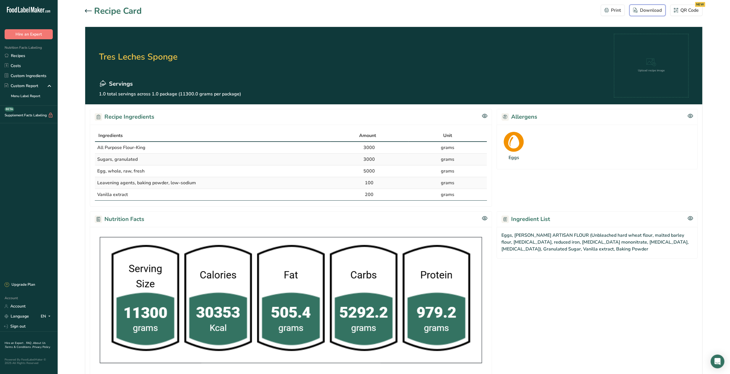
click at [641, 9] on div "Download" at bounding box center [647, 10] width 29 height 7
click at [84, 10] on section "Recipe Card Print Download QR Code NEW Tres Leches Sponge Servings 1.0 total se…" at bounding box center [393, 229] width 672 height 459
click at [87, 12] on icon at bounding box center [88, 10] width 7 height 3
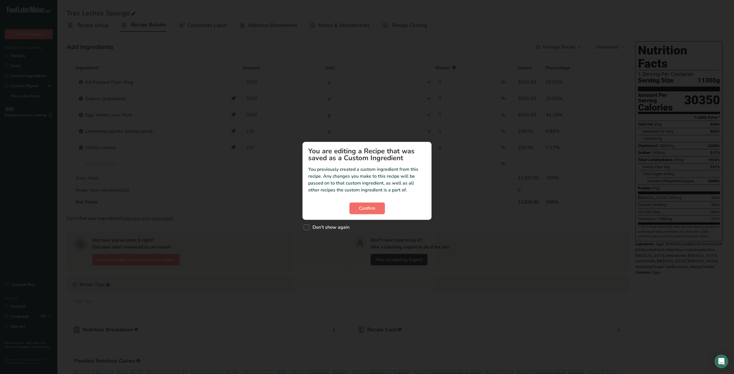
click at [370, 209] on span "Confirm" at bounding box center [367, 208] width 16 height 7
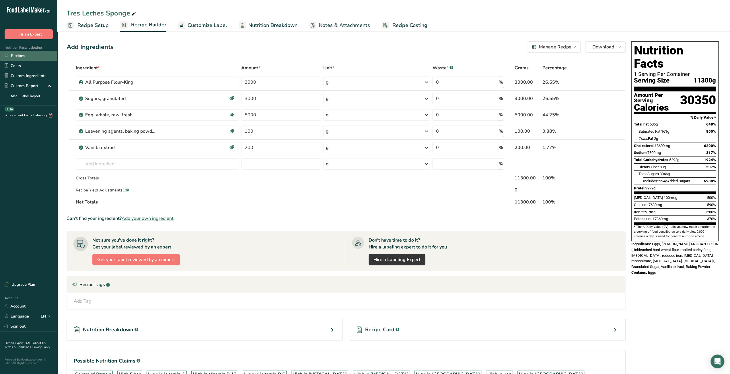
click at [17, 54] on link "Recipes" at bounding box center [28, 56] width 57 height 10
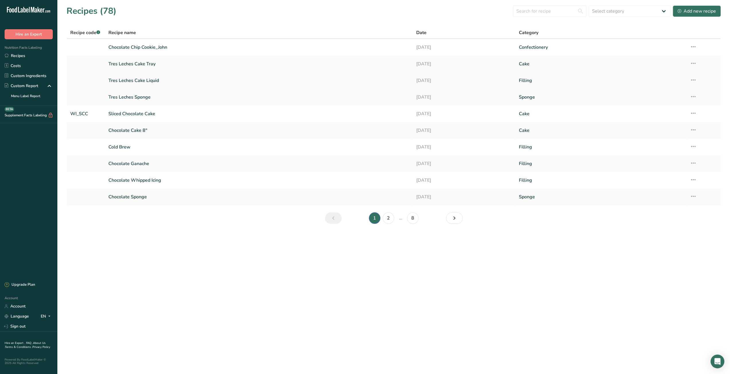
click at [142, 81] on link "Tres Leches Cake Liquid" at bounding box center [258, 81] width 301 height 12
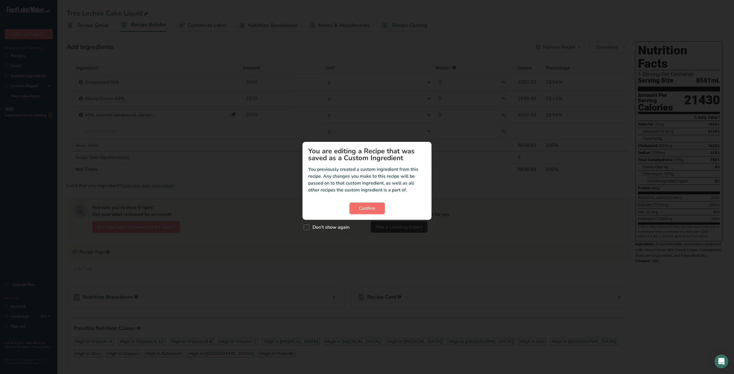
click at [369, 208] on span "Confirm" at bounding box center [367, 208] width 16 height 7
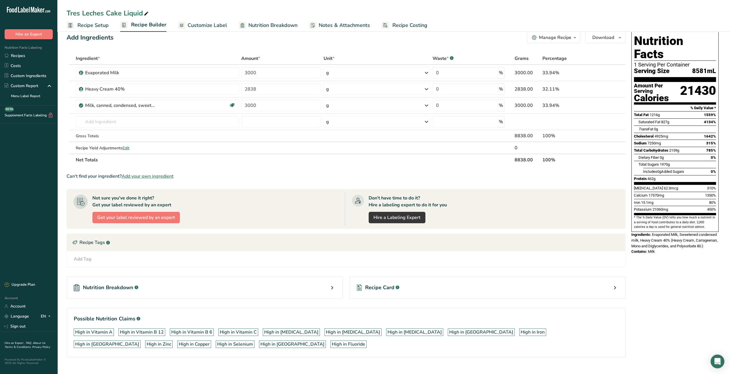
scroll to position [18, 0]
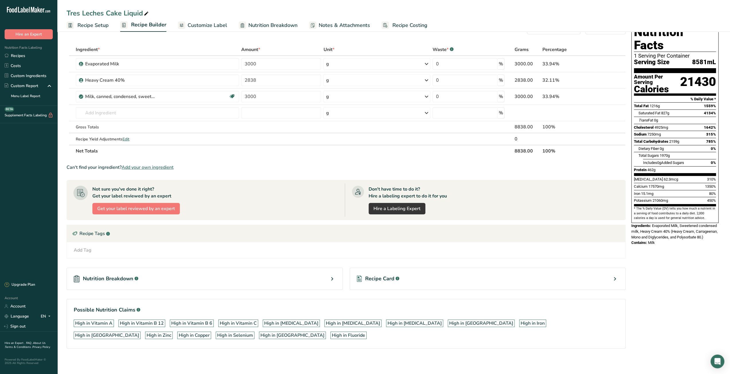
click at [409, 278] on div "Recipe Card .a-a{fill:#347362;}.b-a{fill:#fff;}" at bounding box center [488, 279] width 276 height 22
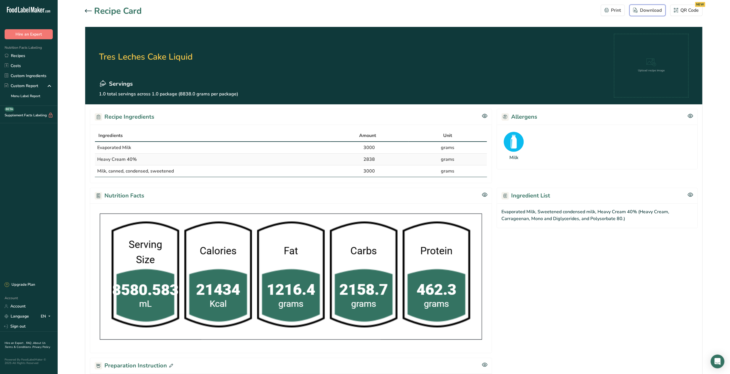
click at [643, 11] on div "Download" at bounding box center [647, 10] width 29 height 7
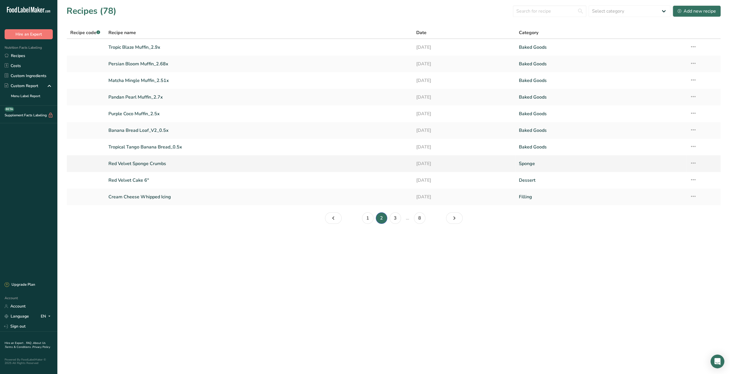
click at [152, 161] on link "Red Velvet Sponge Crumbs" at bounding box center [258, 164] width 301 height 12
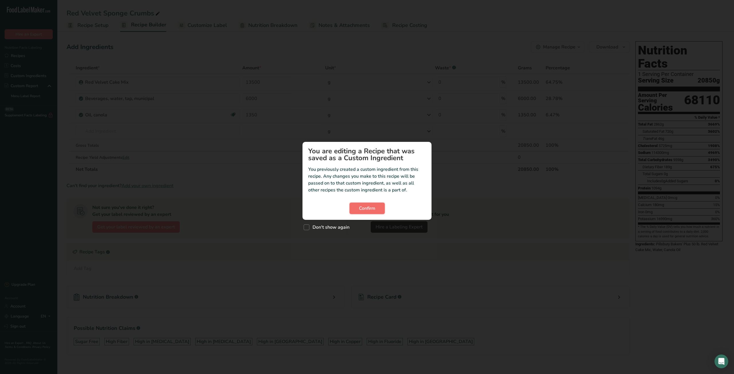
click at [361, 210] on span "Confirm" at bounding box center [367, 208] width 16 height 7
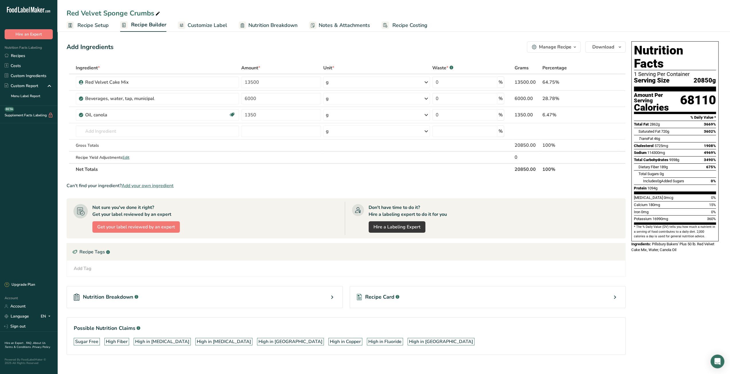
click at [374, 297] on span "Recipe Card" at bounding box center [379, 297] width 29 height 8
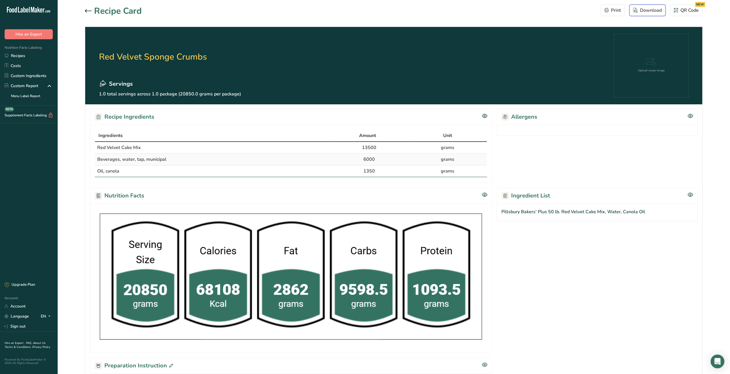
click at [642, 9] on div "Download" at bounding box center [647, 10] width 29 height 7
click at [30, 56] on link "Recipes" at bounding box center [28, 56] width 57 height 10
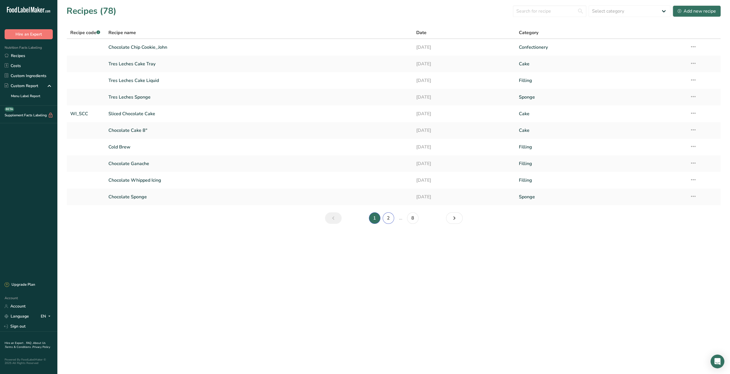
click at [391, 218] on link "2" at bounding box center [388, 217] width 11 height 11
click at [398, 219] on link "3" at bounding box center [394, 217] width 11 height 11
click at [138, 48] on link "Red Velvet Sponge" at bounding box center [258, 47] width 301 height 12
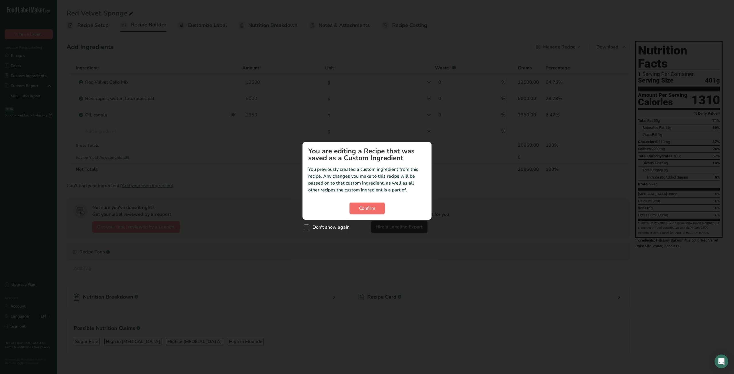
click at [370, 209] on span "Confirm" at bounding box center [367, 208] width 16 height 7
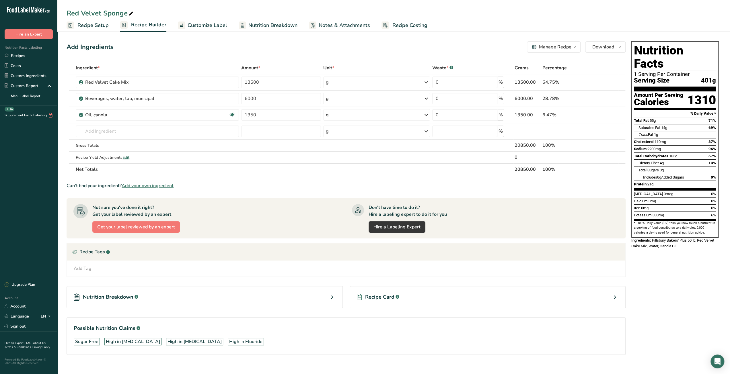
click at [399, 296] on div "Recipe Card .a-a{fill:#347362;}.b-a{fill:#fff;}" at bounding box center [488, 297] width 276 height 22
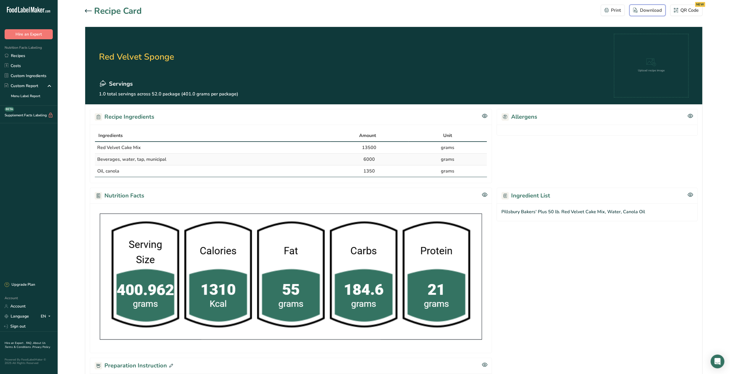
click at [652, 11] on div "Download" at bounding box center [647, 10] width 29 height 7
